Goal: Information Seeking & Learning: Learn about a topic

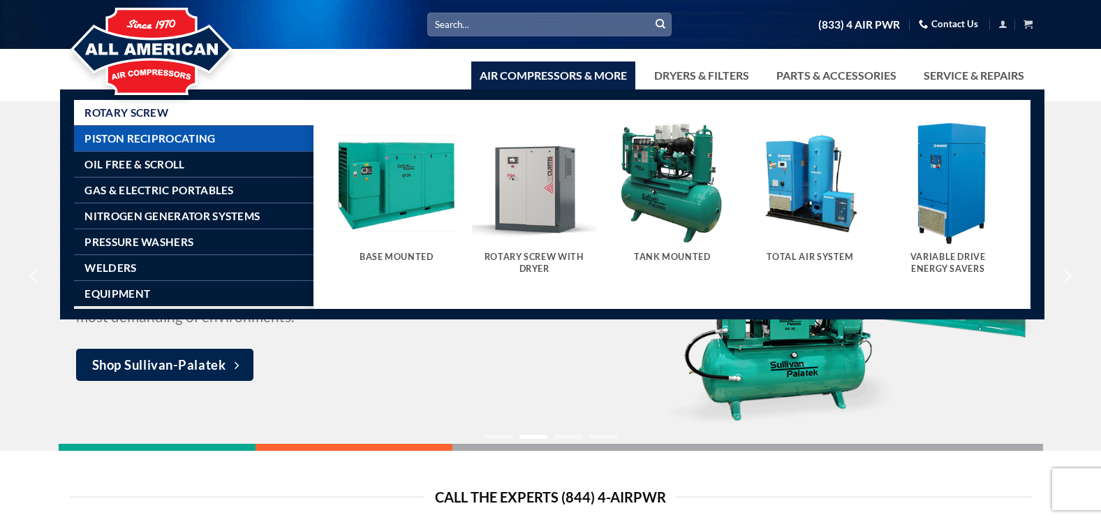
click at [132, 136] on span "Piston Reciprocating" at bounding box center [150, 138] width 131 height 11
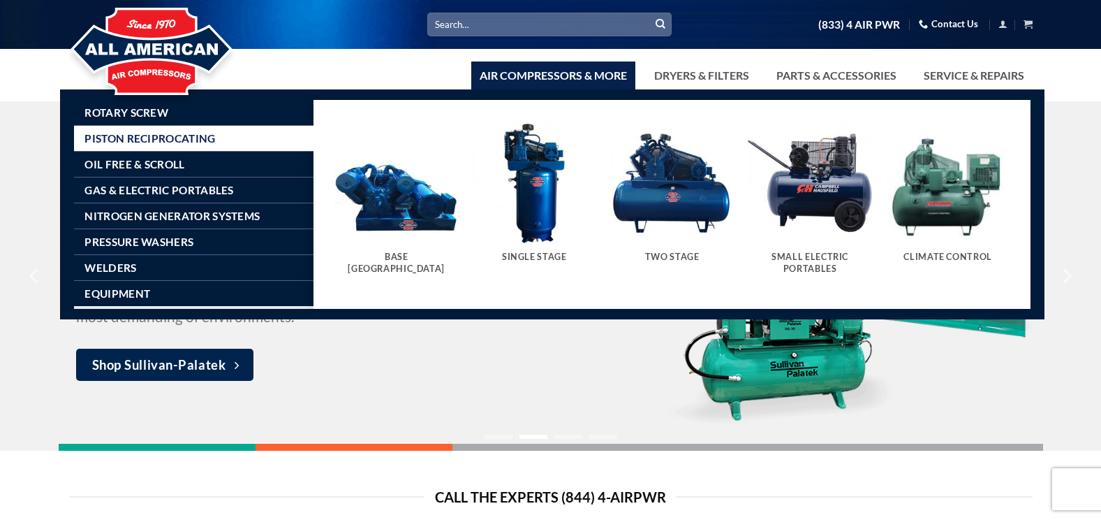
click at [387, 193] on img "Visit product category Base Mount Pistons" at bounding box center [397, 183] width 124 height 124
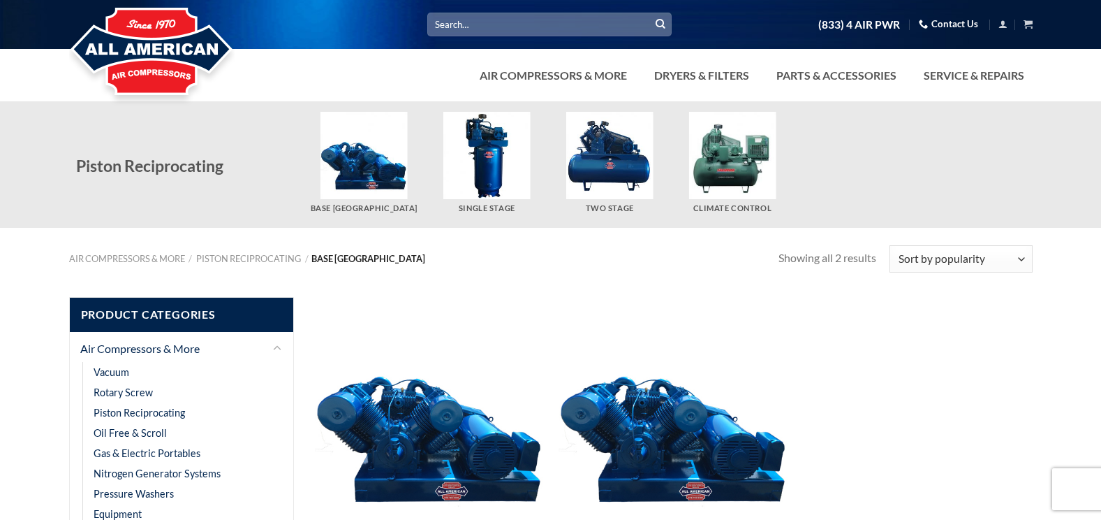
click at [489, 154] on img "Visit product category Single Stage" at bounding box center [486, 155] width 87 height 87
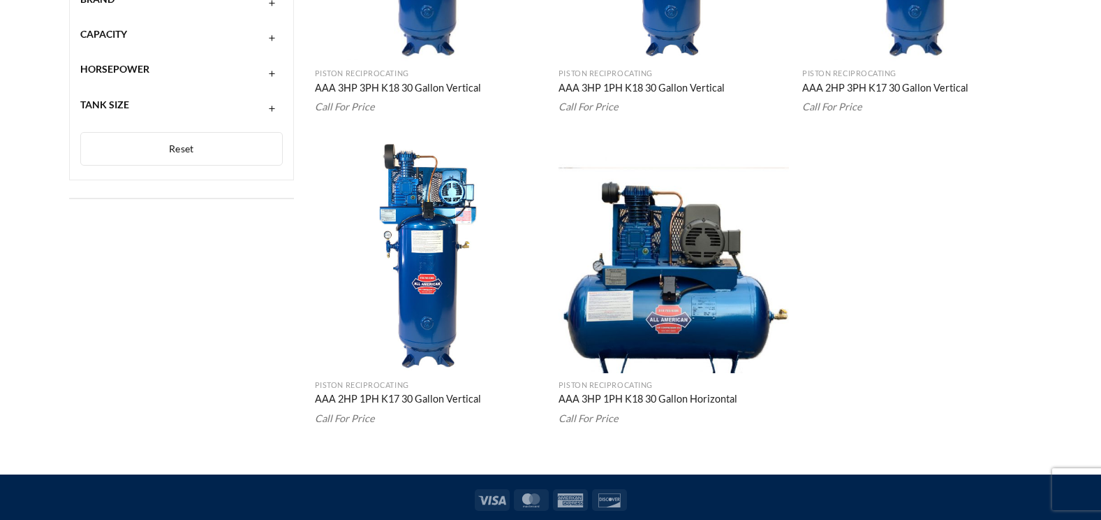
scroll to position [775, 0]
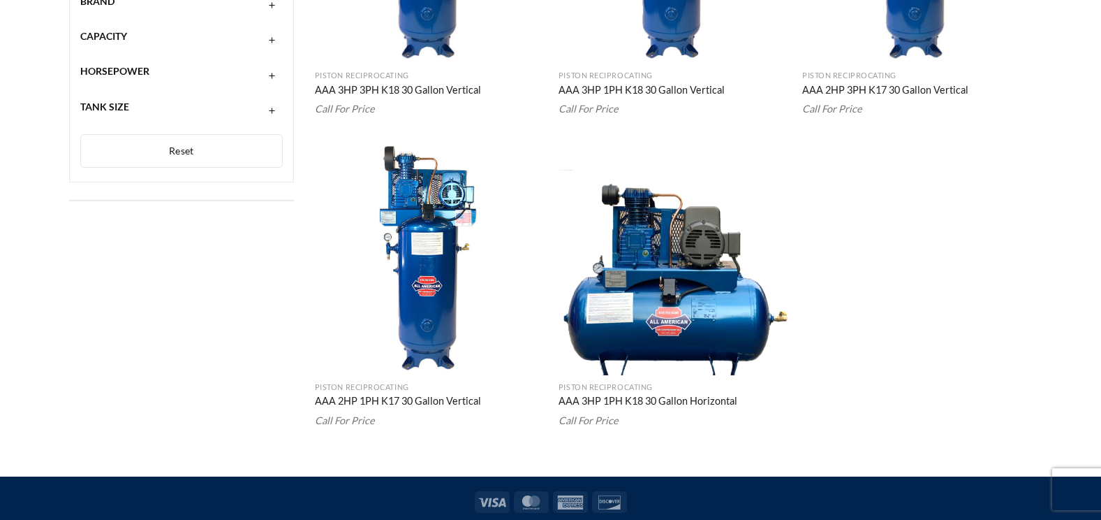
click at [717, 263] on img "AAA 3HP 1PH K18 30 Gallon Horizontal" at bounding box center [674, 260] width 230 height 230
click at [651, 270] on img "AAA 3HP 1PH K18 30 Gallon Horizontal" at bounding box center [674, 260] width 230 height 230
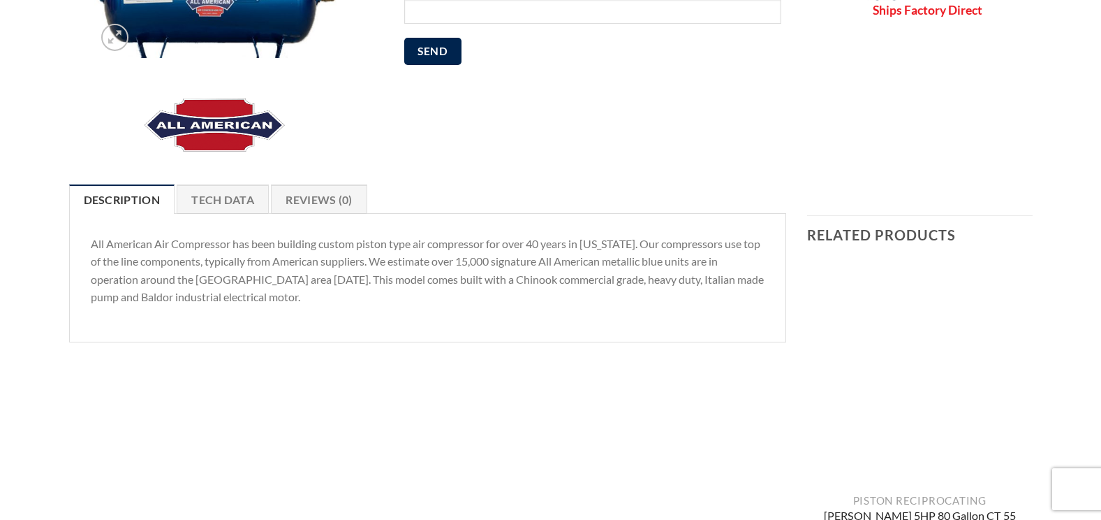
scroll to position [375, 0]
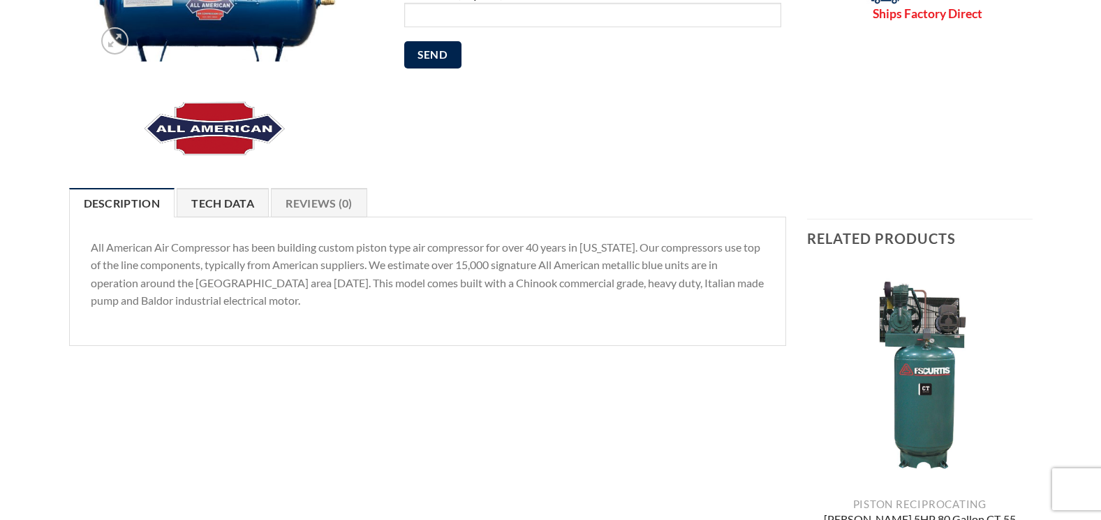
click at [235, 193] on link "Tech Data" at bounding box center [223, 202] width 92 height 29
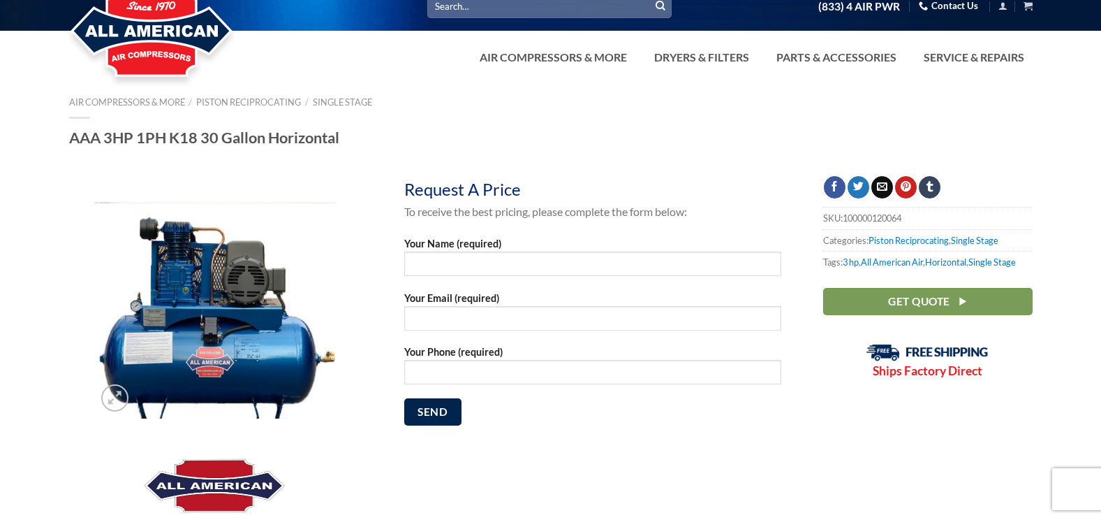
scroll to position [15, 0]
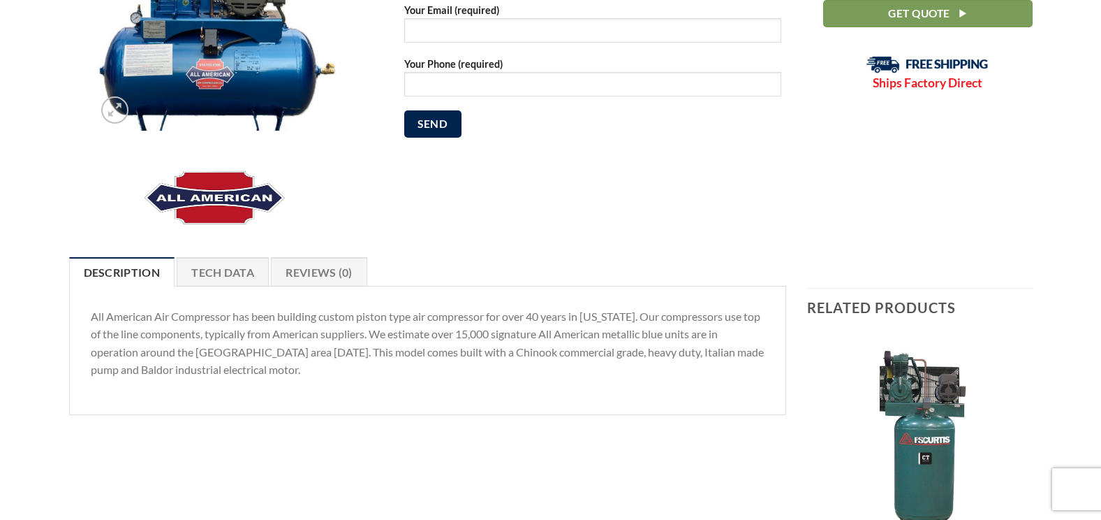
scroll to position [357, 0]
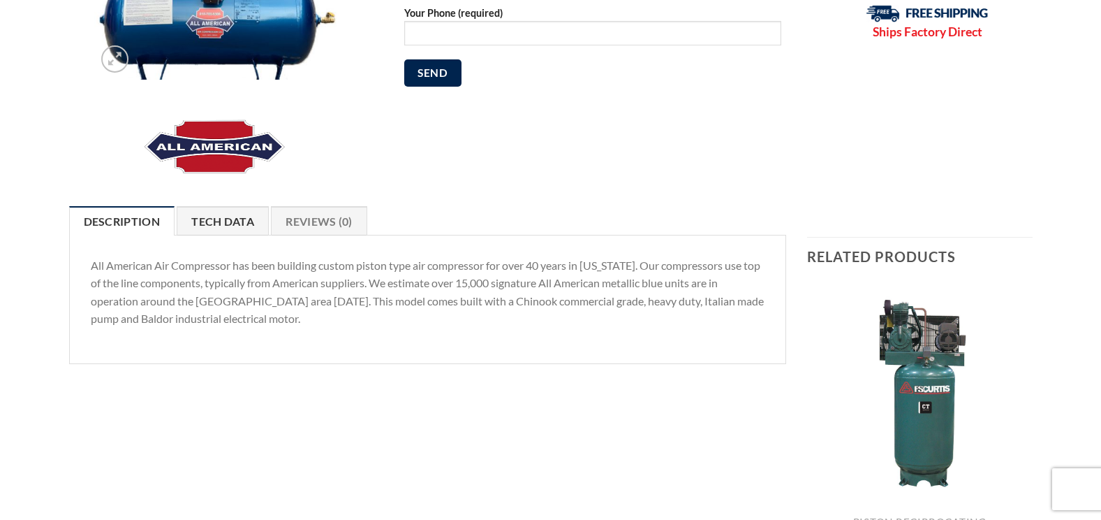
click at [241, 223] on link "Tech Data" at bounding box center [223, 220] width 92 height 29
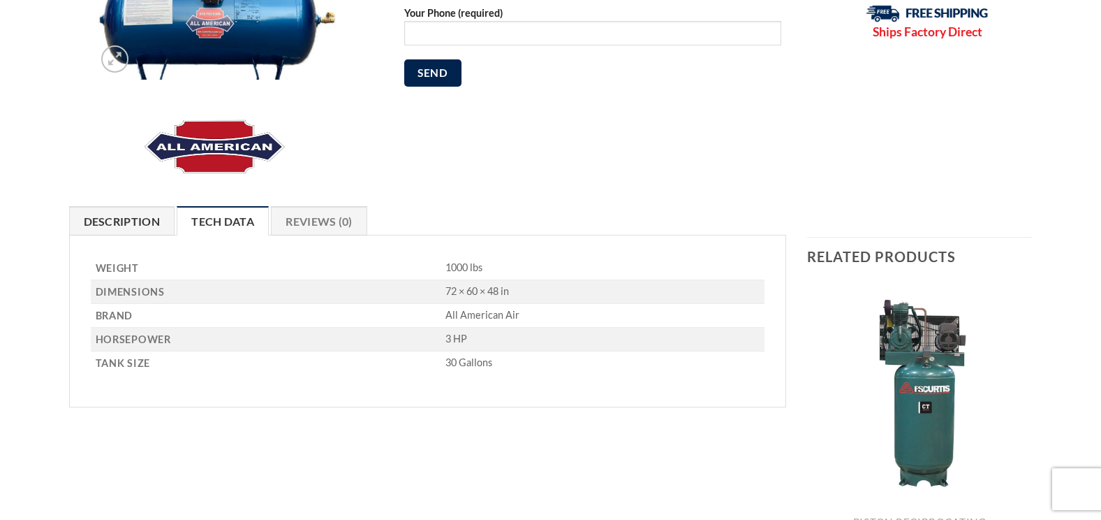
click at [138, 217] on link "Description" at bounding box center [122, 220] width 106 height 29
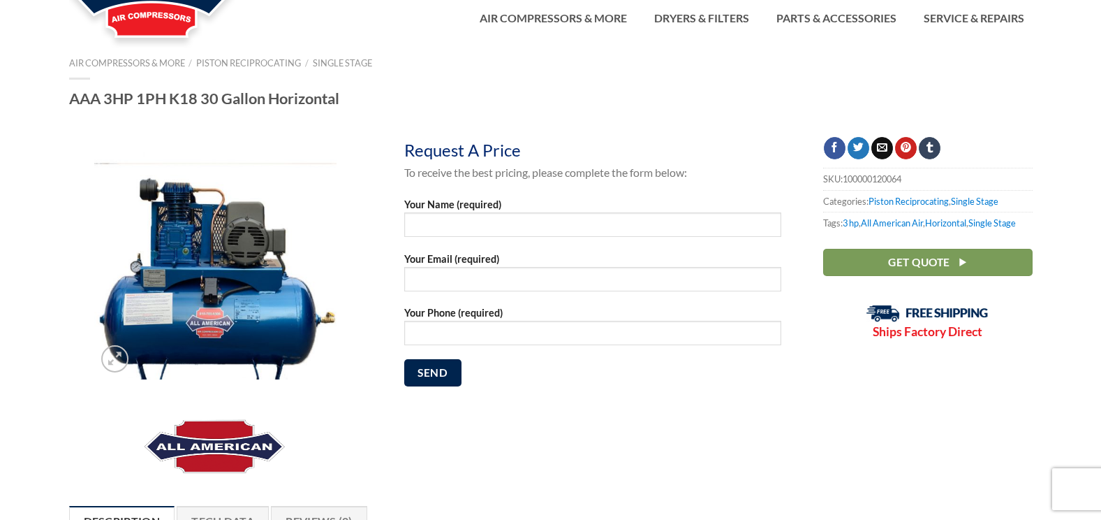
scroll to position [0, 0]
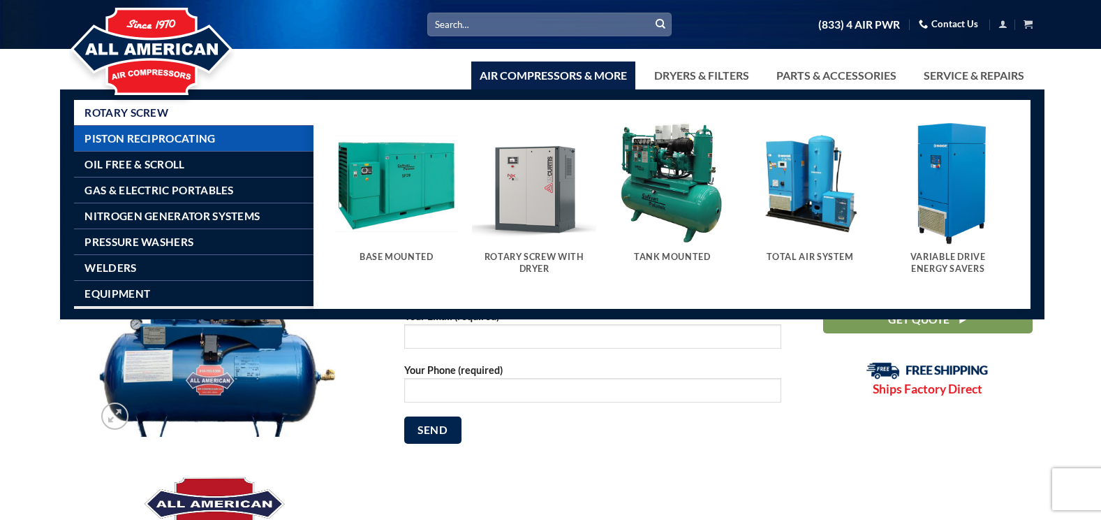
click at [231, 139] on link "Piston Reciprocating" at bounding box center [199, 138] width 229 height 25
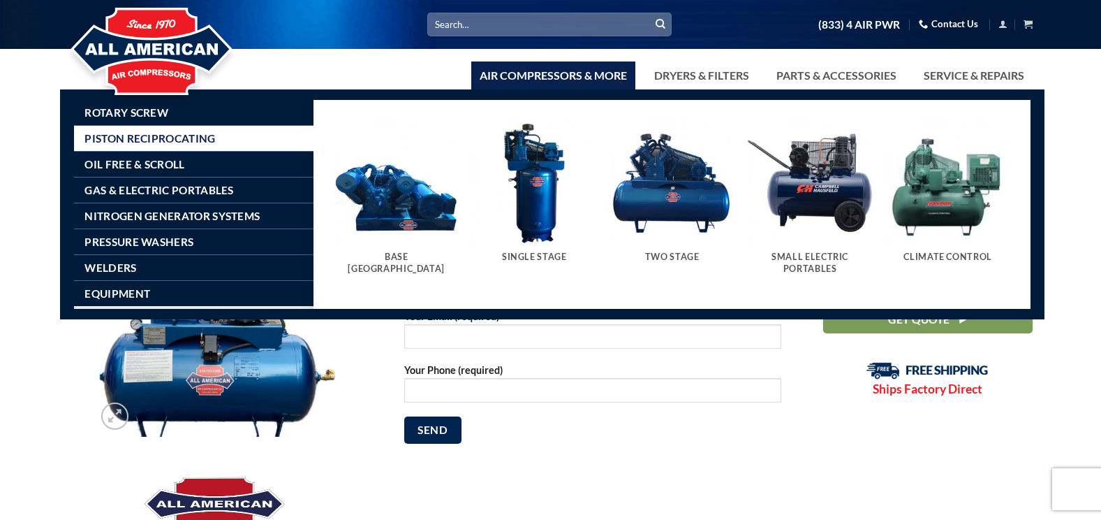
click at [672, 176] on img "Visit product category Two Stage" at bounding box center [672, 183] width 124 height 124
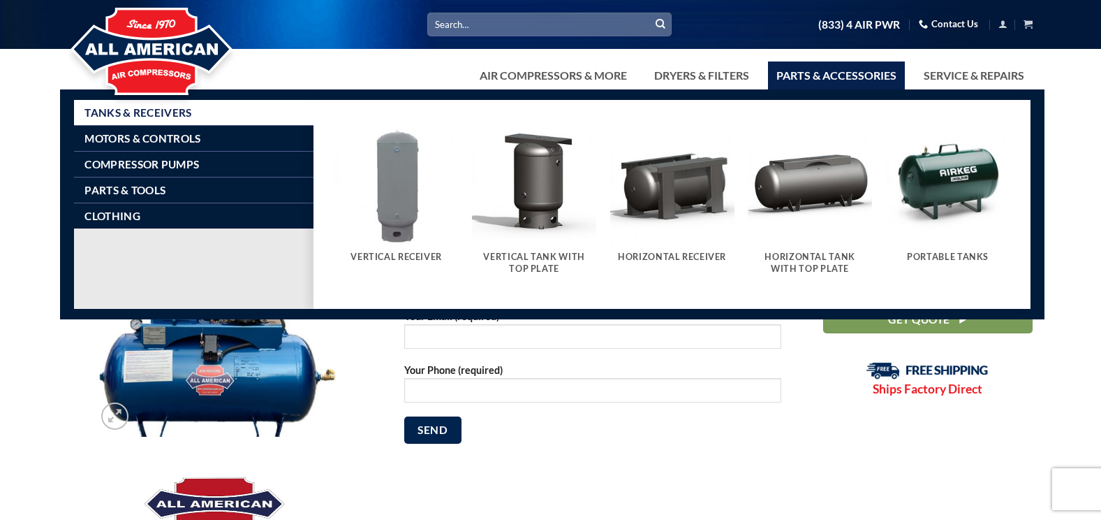
click at [834, 80] on link "Parts & Accessories" at bounding box center [836, 75] width 137 height 28
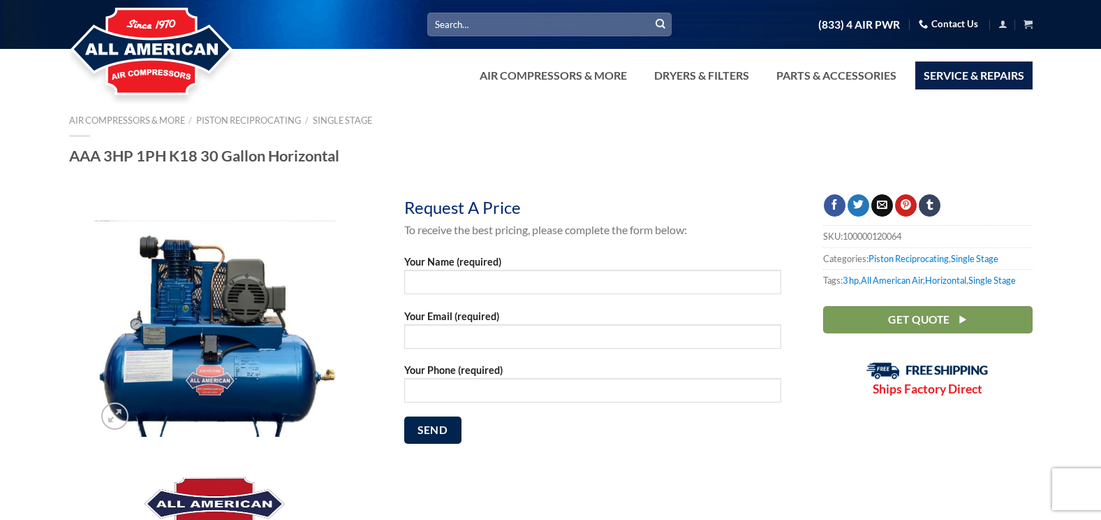
click at [972, 75] on link "Service & Repairs" at bounding box center [974, 75] width 117 height 28
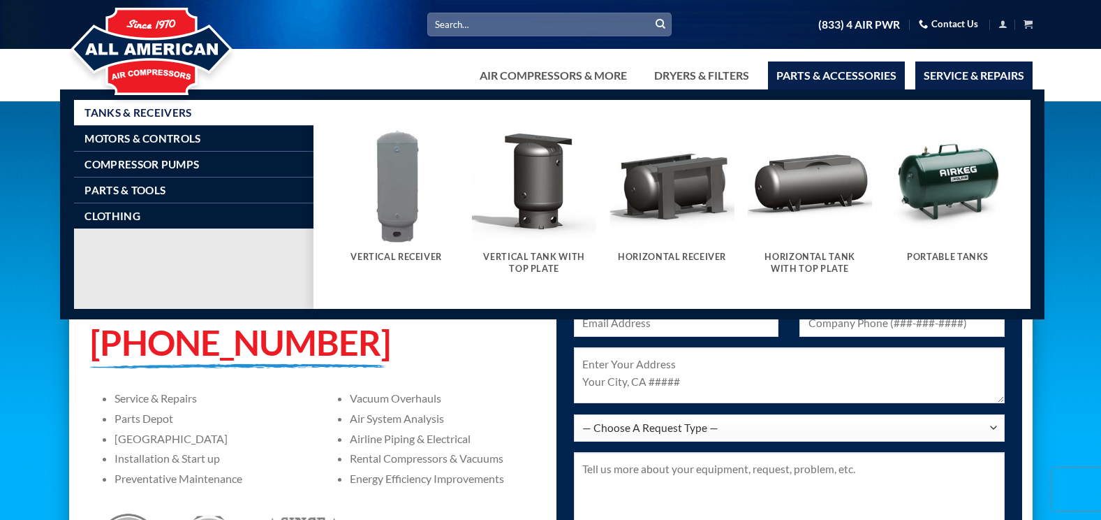
click at [853, 71] on link "Parts & Accessories" at bounding box center [836, 75] width 137 height 28
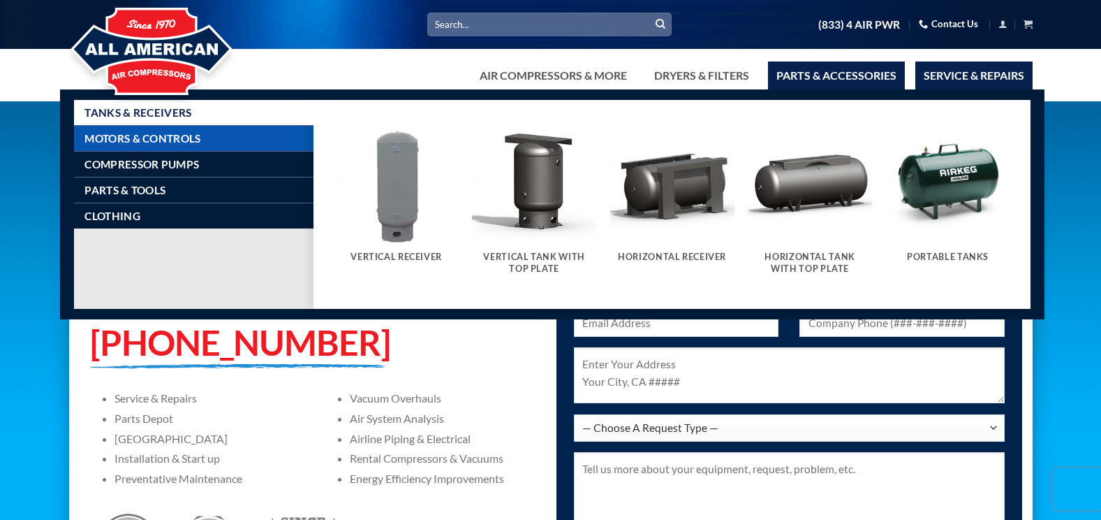
click at [196, 135] on span "Motors & Controls" at bounding box center [143, 138] width 116 height 11
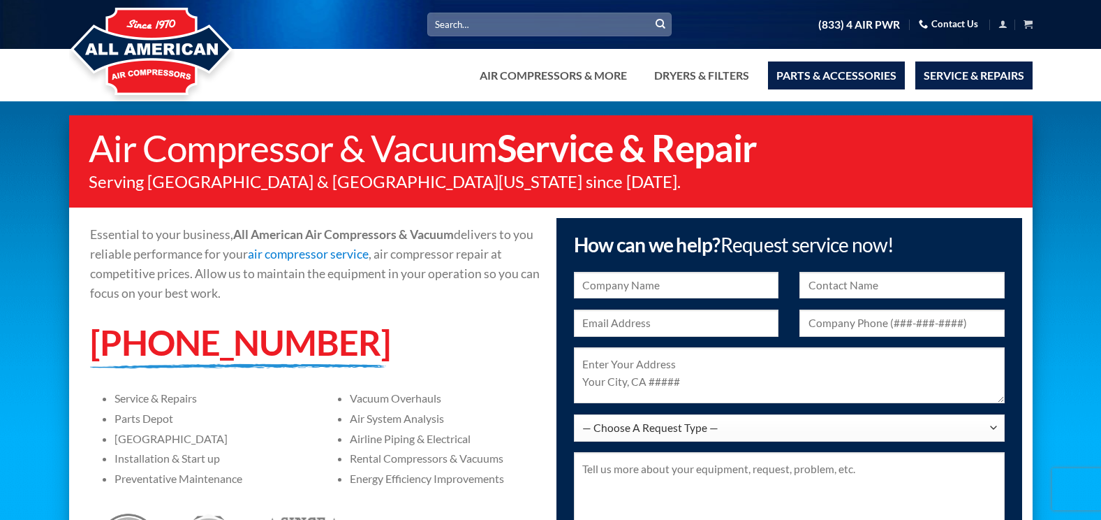
click at [806, 68] on link "Parts & Accessories" at bounding box center [836, 75] width 137 height 28
click at [893, 467] on textarea at bounding box center [789, 494] width 431 height 84
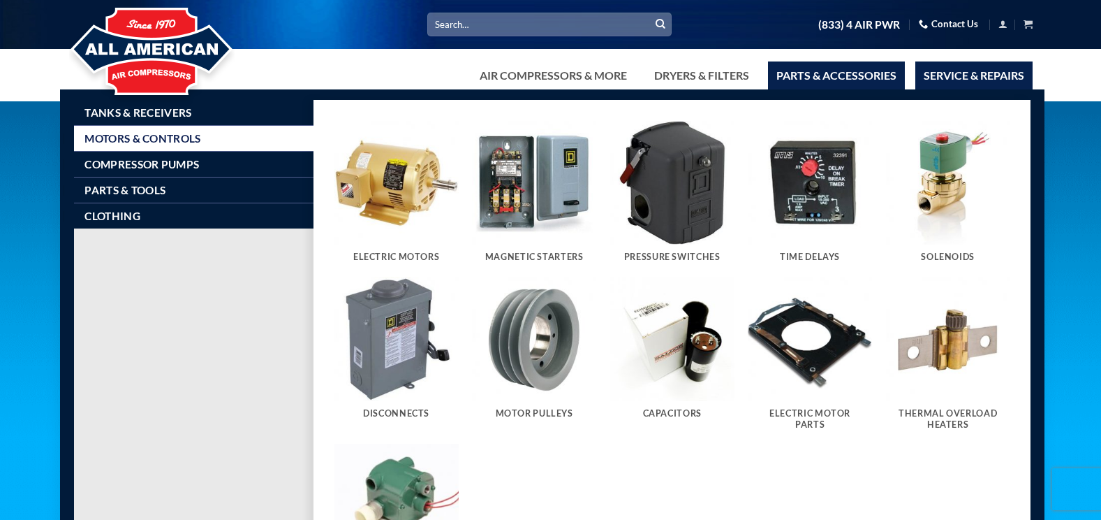
click at [810, 73] on link "Parts & Accessories" at bounding box center [836, 75] width 137 height 28
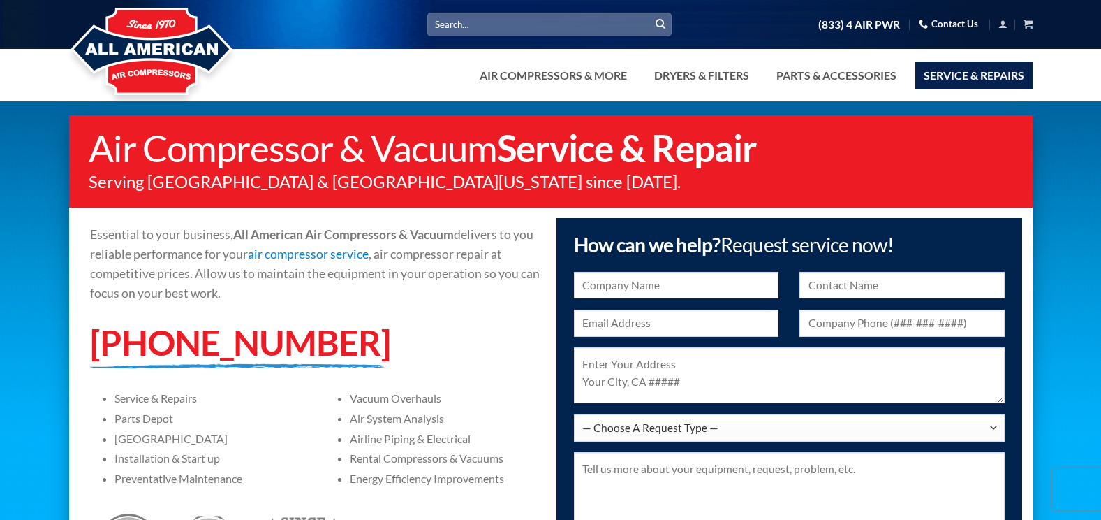
click at [552, 34] on input "Search for:" at bounding box center [549, 24] width 244 height 23
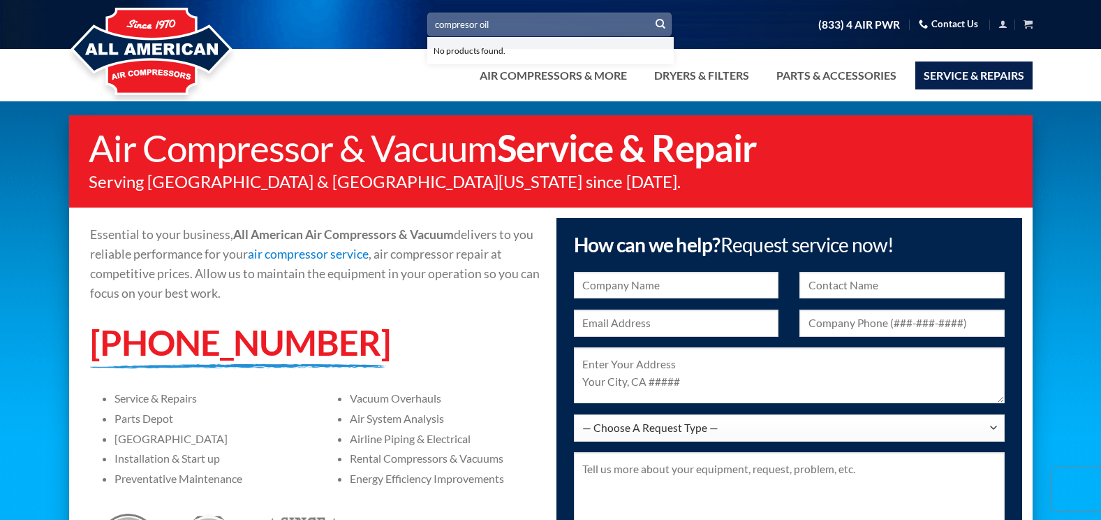
type input "compresor oil"
click at [659, 21] on icon "Submit" at bounding box center [661, 24] width 10 height 12
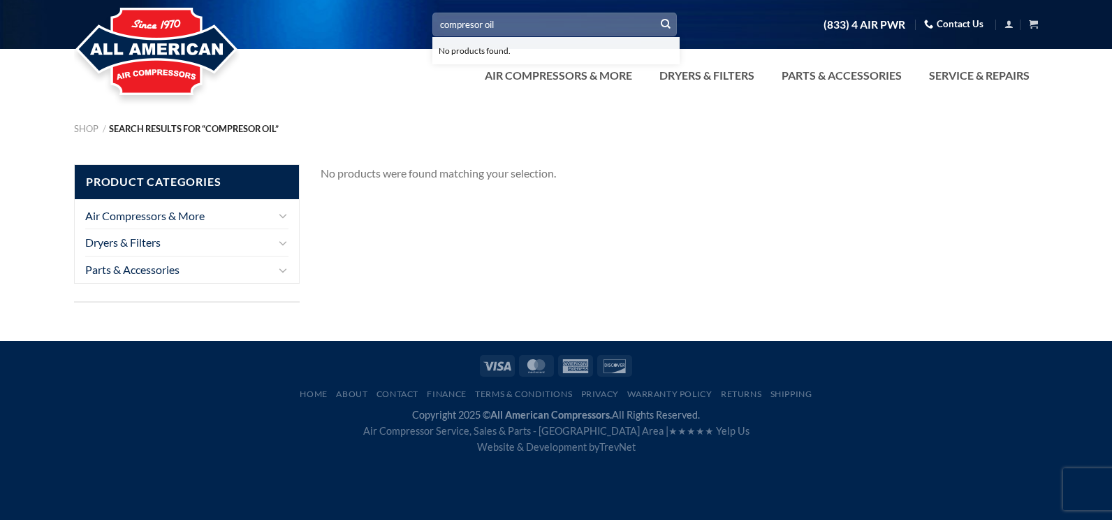
drag, startPoint x: 497, startPoint y: 23, endPoint x: 371, endPoint y: 26, distance: 126.4
click at [371, 26] on div "Search for: compresor oil No products found. (833) 4 AIR PWR Contact Us Cart No…" at bounding box center [556, 25] width 985 height 24
click at [591, 22] on input "compresor oil" at bounding box center [554, 24] width 244 height 23
drag, startPoint x: 559, startPoint y: 16, endPoint x: 427, endPoint y: 17, distance: 132.7
click at [428, 17] on div "Search for: compresor oil No products found. (833) 4 AIR PWR Contact Us Cart No…" at bounding box center [556, 25] width 985 height 24
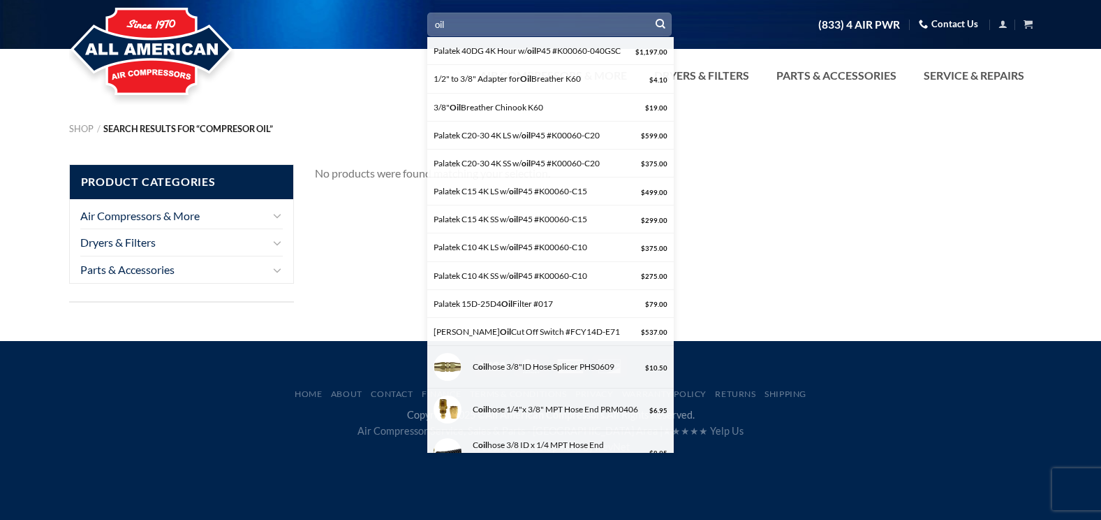
type input "oil"
